Goal: Use online tool/utility

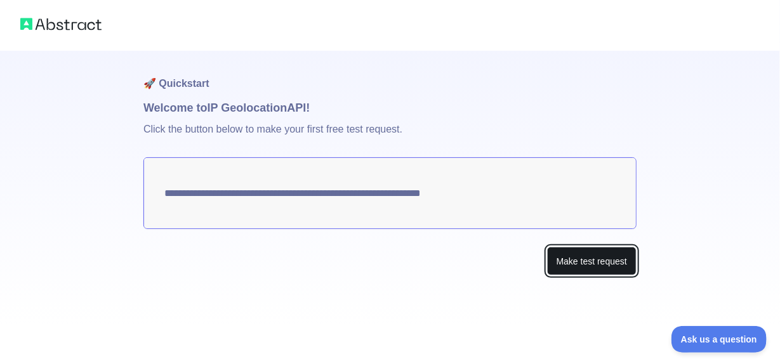
click at [570, 256] on button "Make test request" at bounding box center [592, 261] width 90 height 29
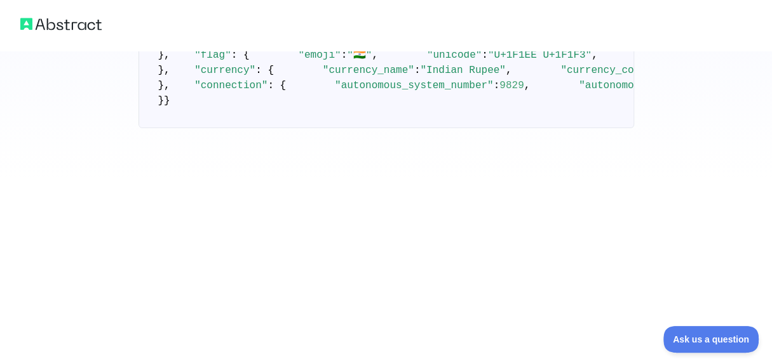
scroll to position [540, 0]
drag, startPoint x: 558, startPoint y: 177, endPoint x: 246, endPoint y: 174, distance: 311.2
click at [683, 61] on span ""[URL][DOMAIN_NAME]"" at bounding box center [744, 55] width 122 height 11
copy span "[URL][DOMAIN_NAME]"
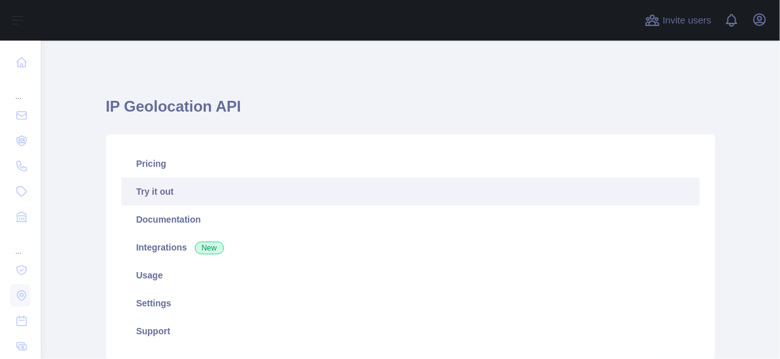
scroll to position [362, 0]
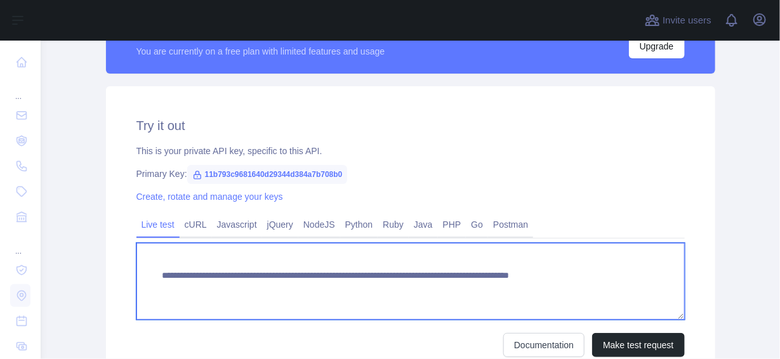
click at [398, 276] on textarea "**********" at bounding box center [411, 281] width 549 height 77
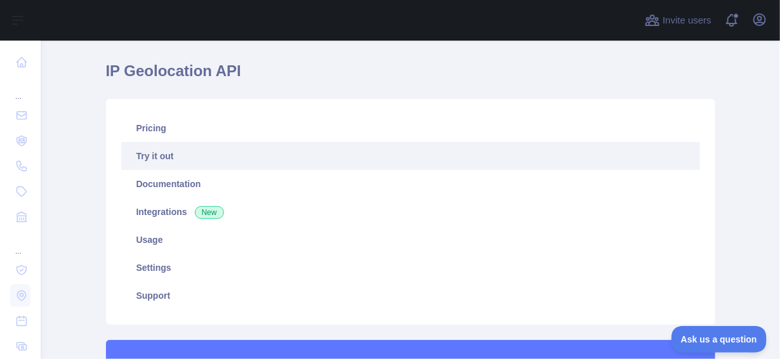
scroll to position [0, 0]
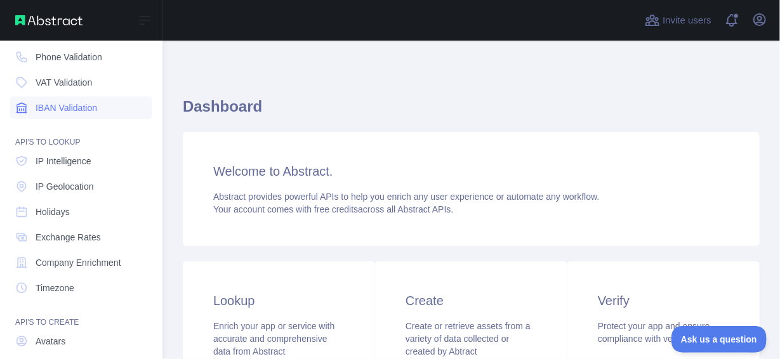
scroll to position [126, 0]
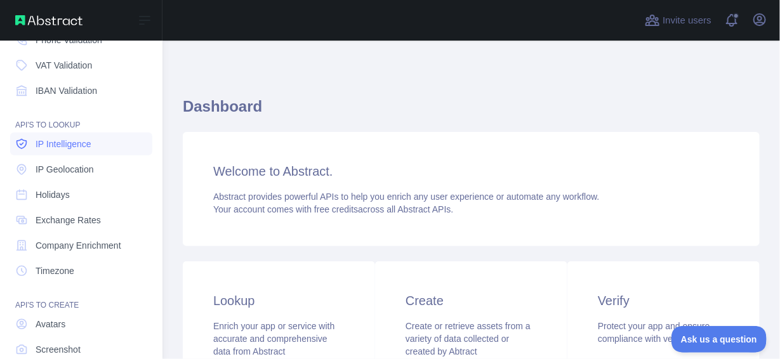
click at [84, 149] on span "IP Intelligence" at bounding box center [64, 144] width 56 height 13
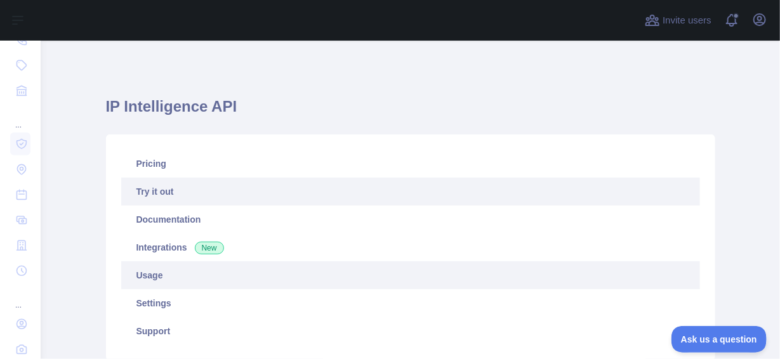
type textarea "**********"
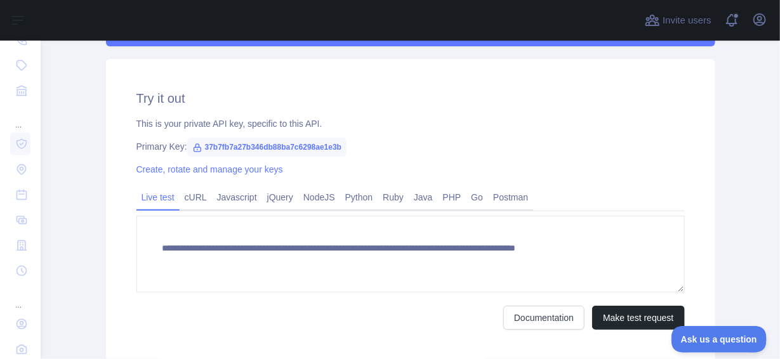
scroll to position [389, 0]
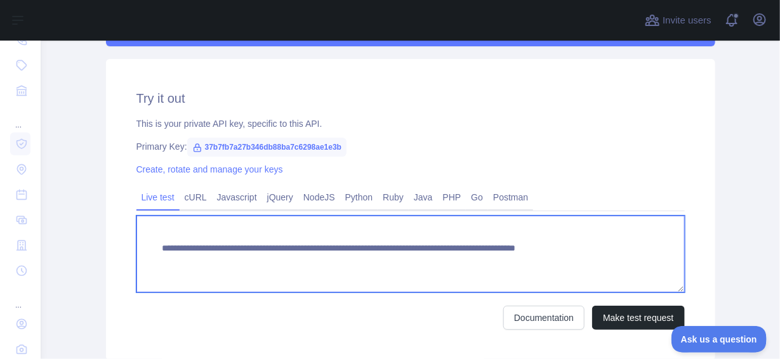
click at [333, 250] on textarea "**********" at bounding box center [411, 254] width 549 height 77
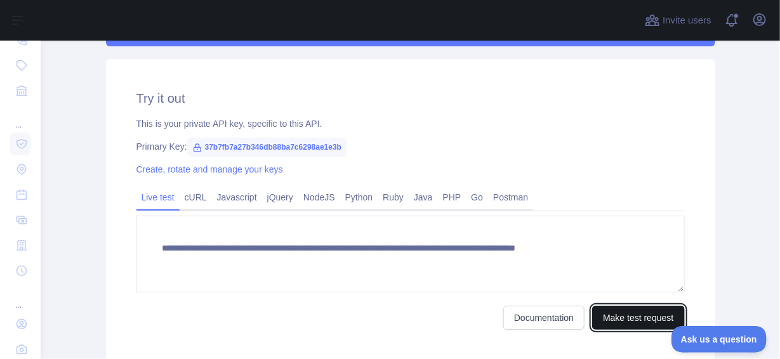
click at [633, 312] on button "Make test request" at bounding box center [639, 318] width 92 height 24
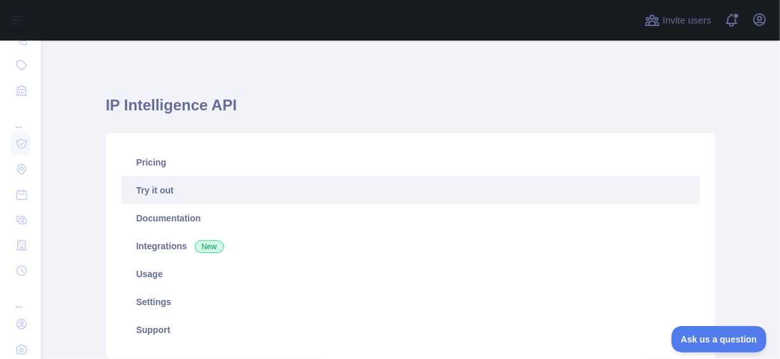
scroll to position [0, 0]
click at [761, 25] on icon "button" at bounding box center [759, 19] width 11 height 11
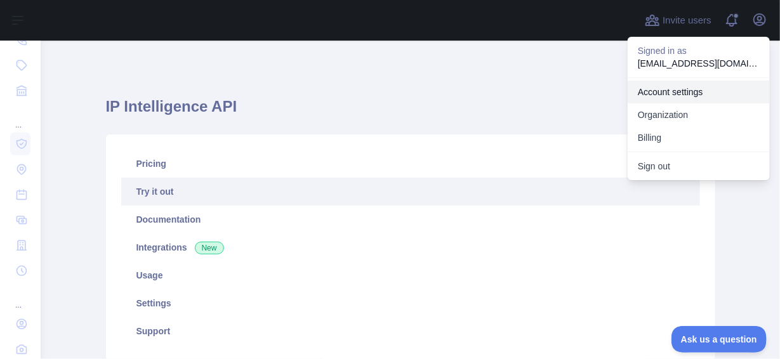
click at [671, 95] on link "Account settings" at bounding box center [699, 92] width 142 height 23
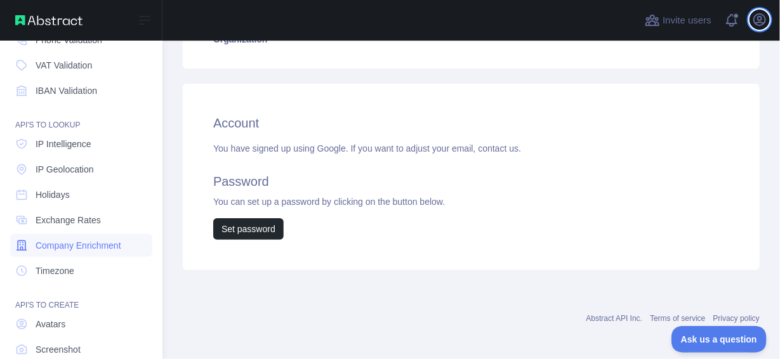
scroll to position [199, 0]
